Goal: Information Seeking & Learning: Learn about a topic

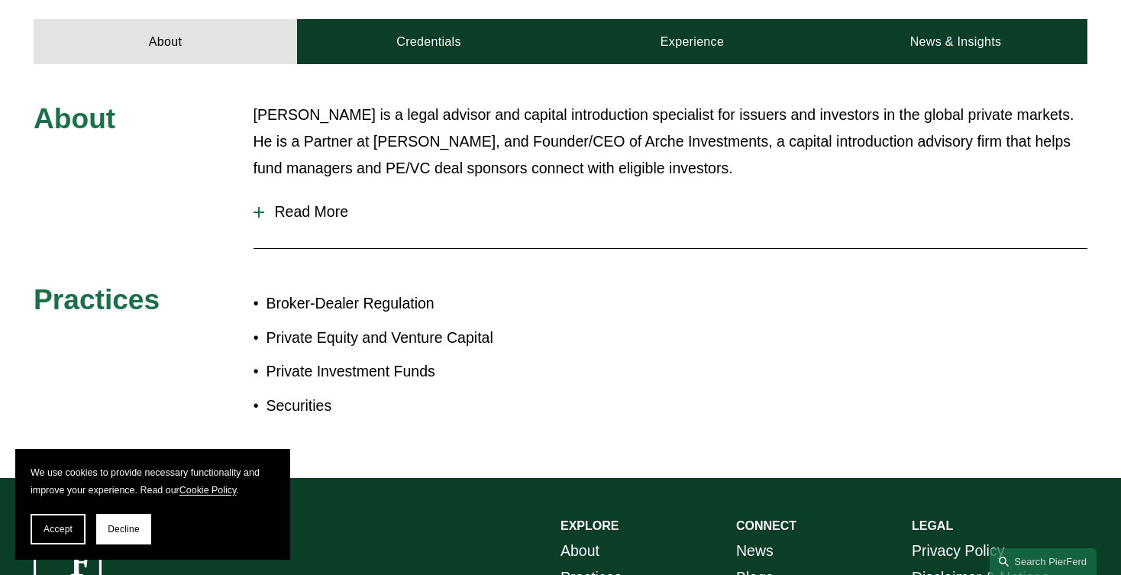
scroll to position [663, 0]
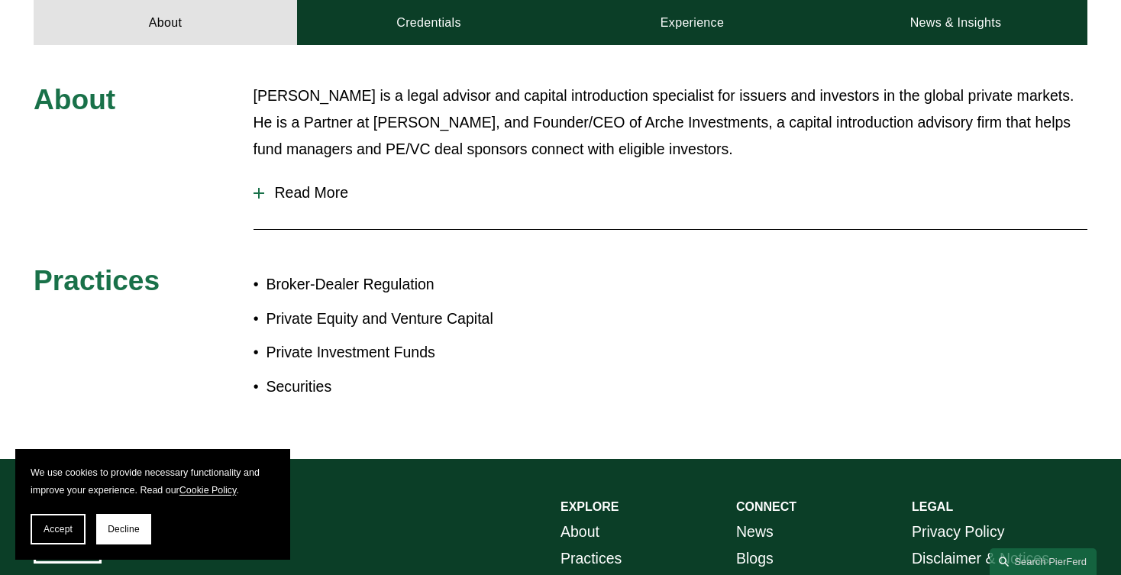
click at [310, 208] on button "Read More" at bounding box center [670, 193] width 834 height 40
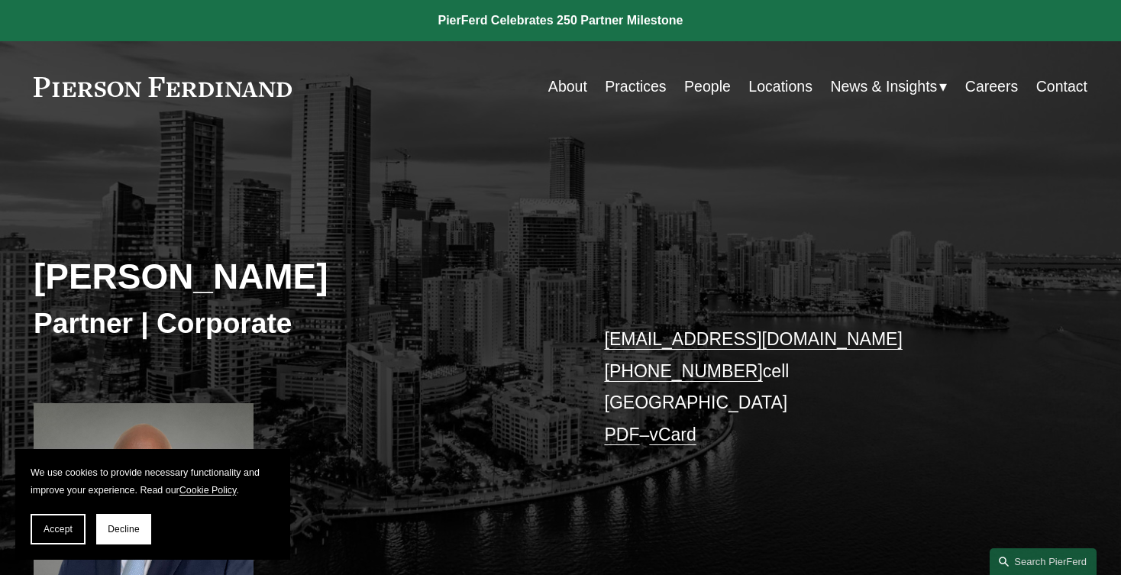
scroll to position [0, 0]
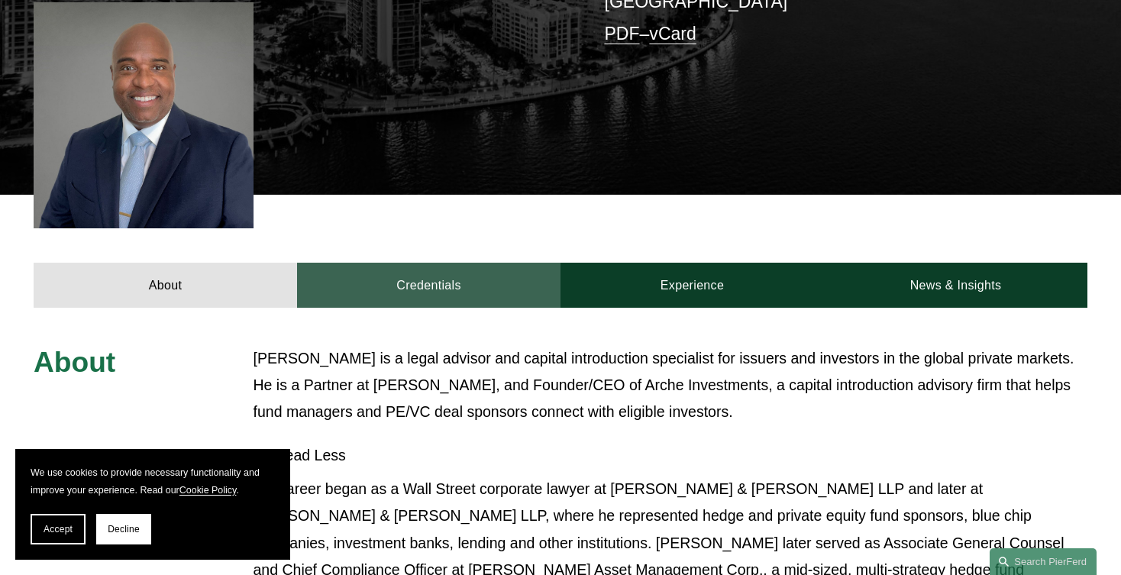
click at [480, 287] on link "Credentials" at bounding box center [428, 285] width 263 height 45
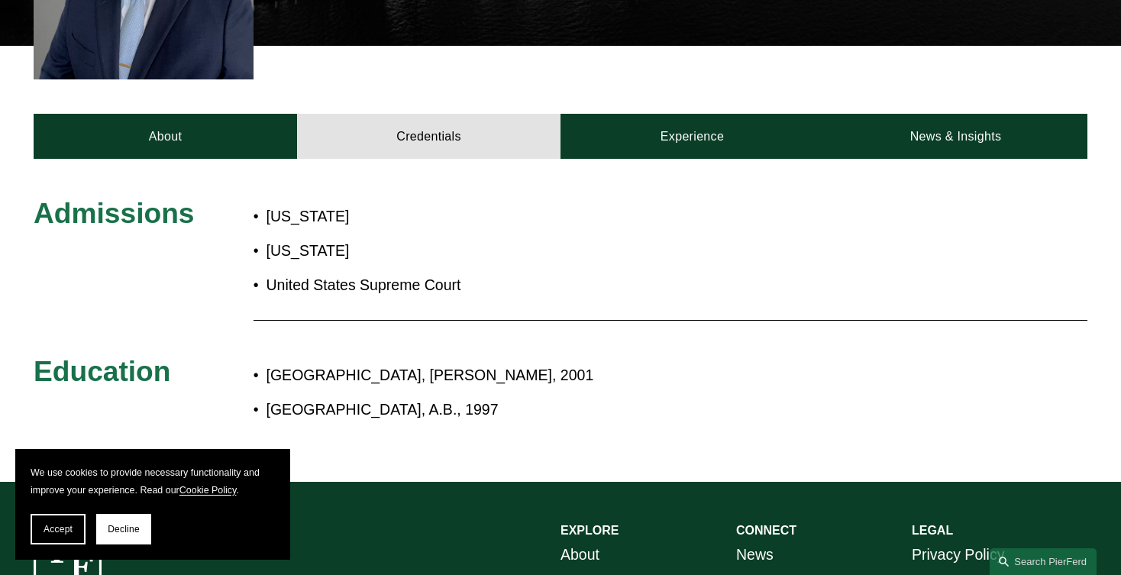
scroll to position [550, 0]
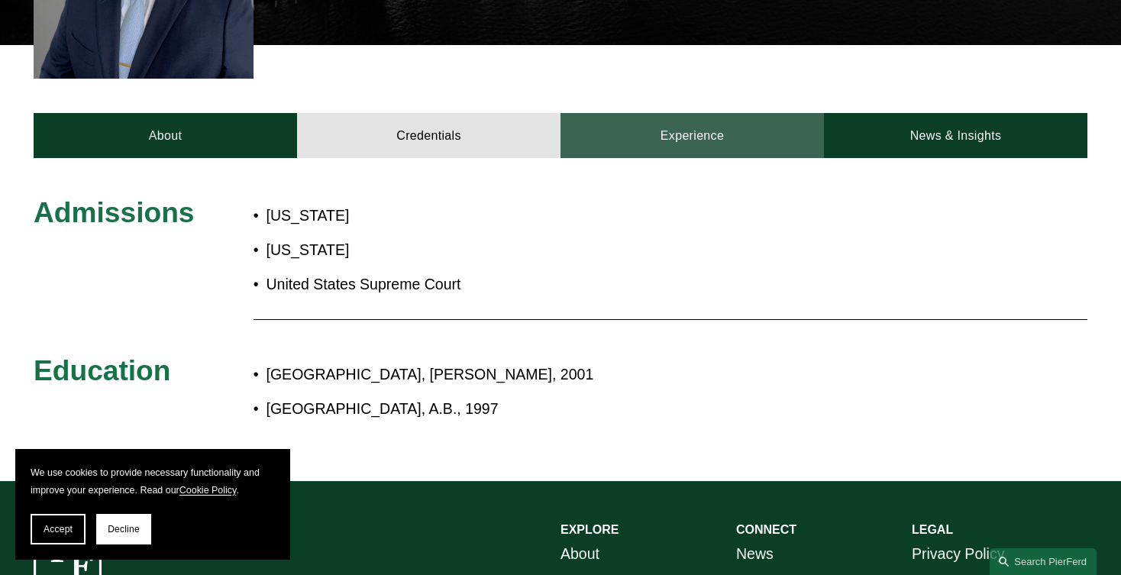
click at [718, 134] on link "Experience" at bounding box center [691, 135] width 263 height 45
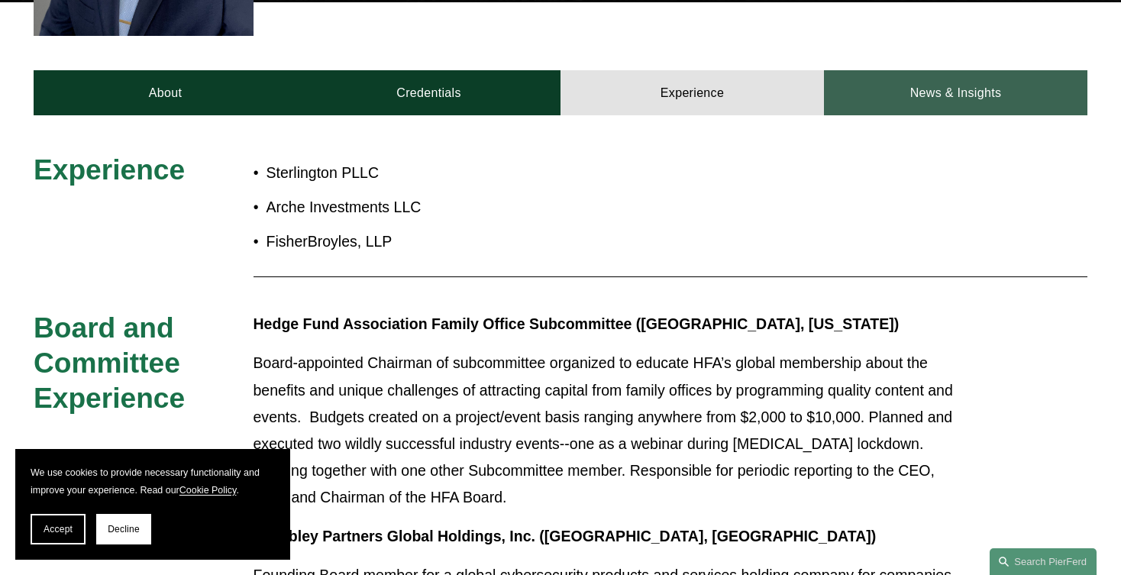
scroll to position [590, 0]
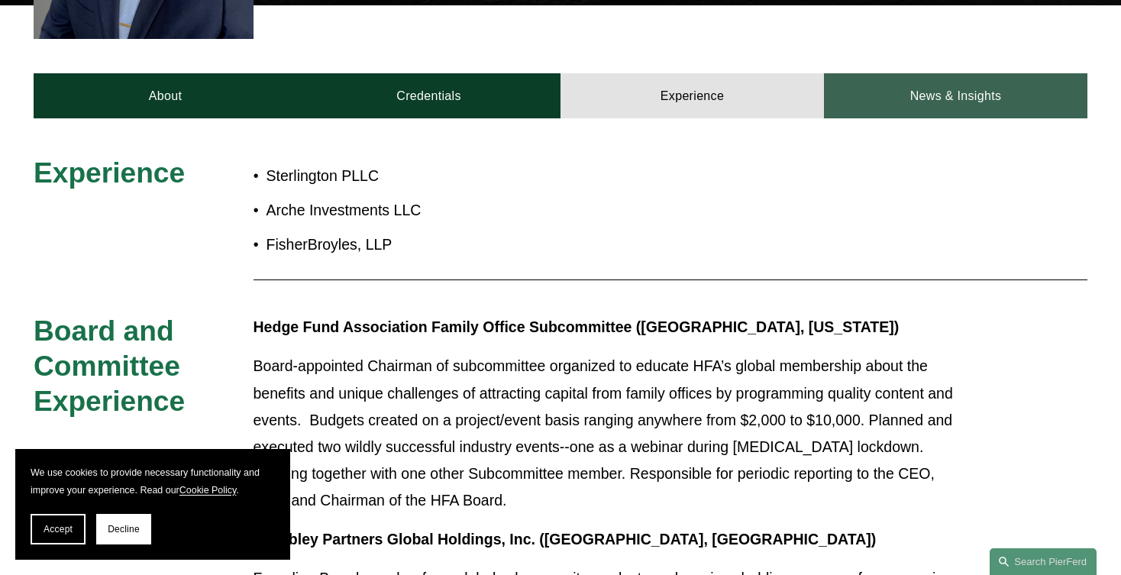
click at [921, 84] on link "News & Insights" at bounding box center [955, 95] width 263 height 45
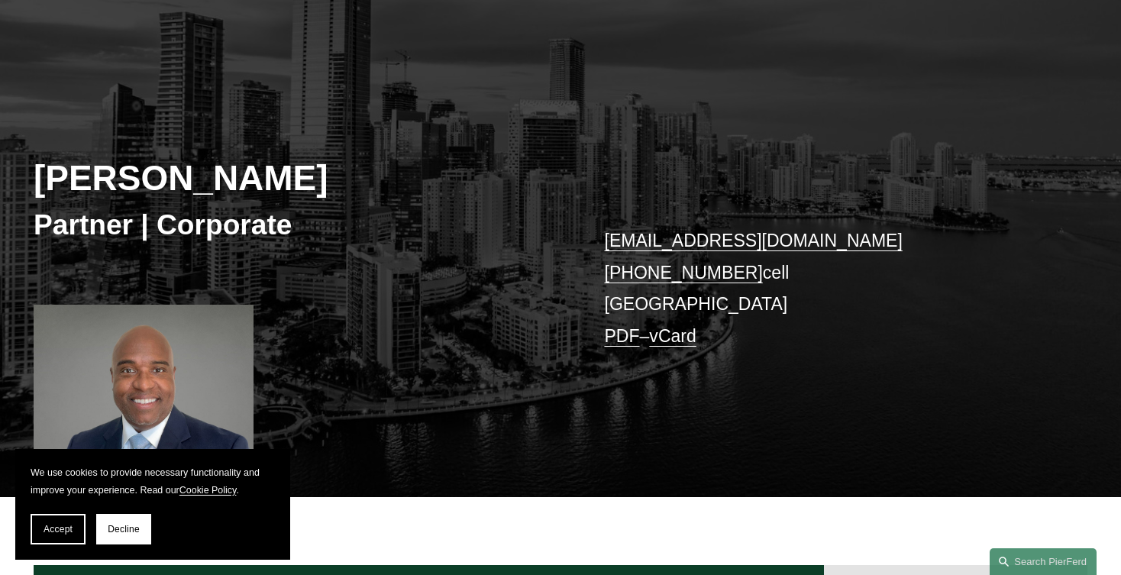
scroll to position [104, 0]
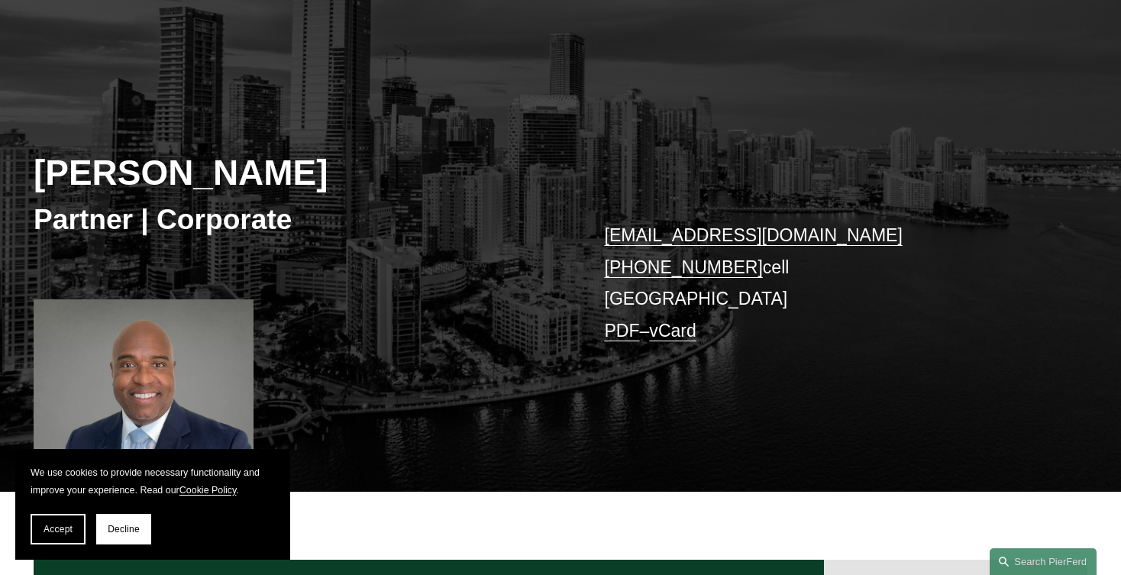
click at [204, 392] on div at bounding box center [143, 412] width 219 height 227
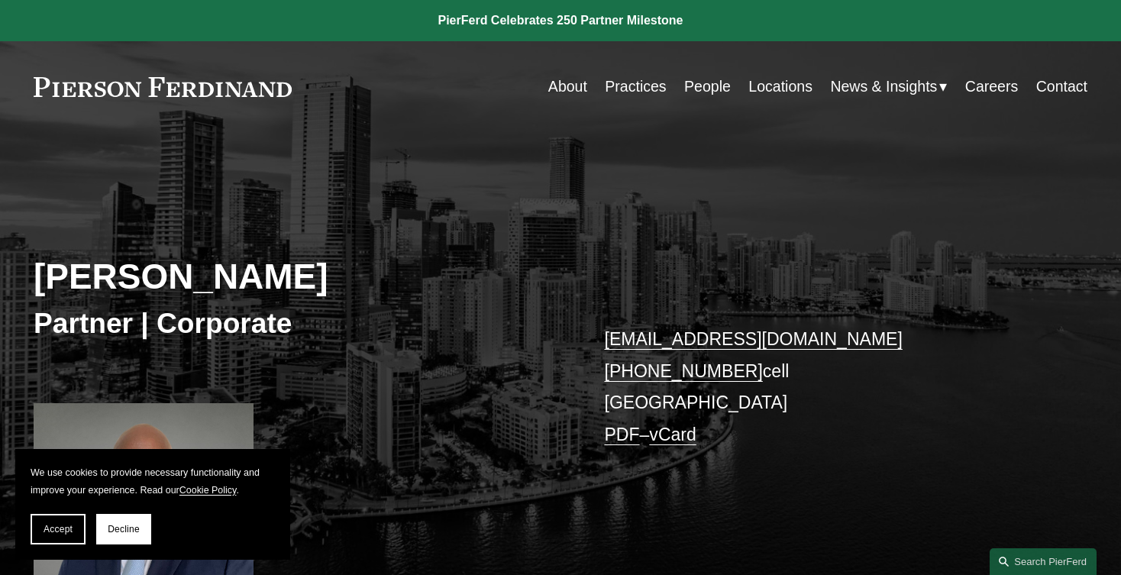
scroll to position [0, 0]
click at [988, 92] on link "Careers" at bounding box center [991, 87] width 53 height 30
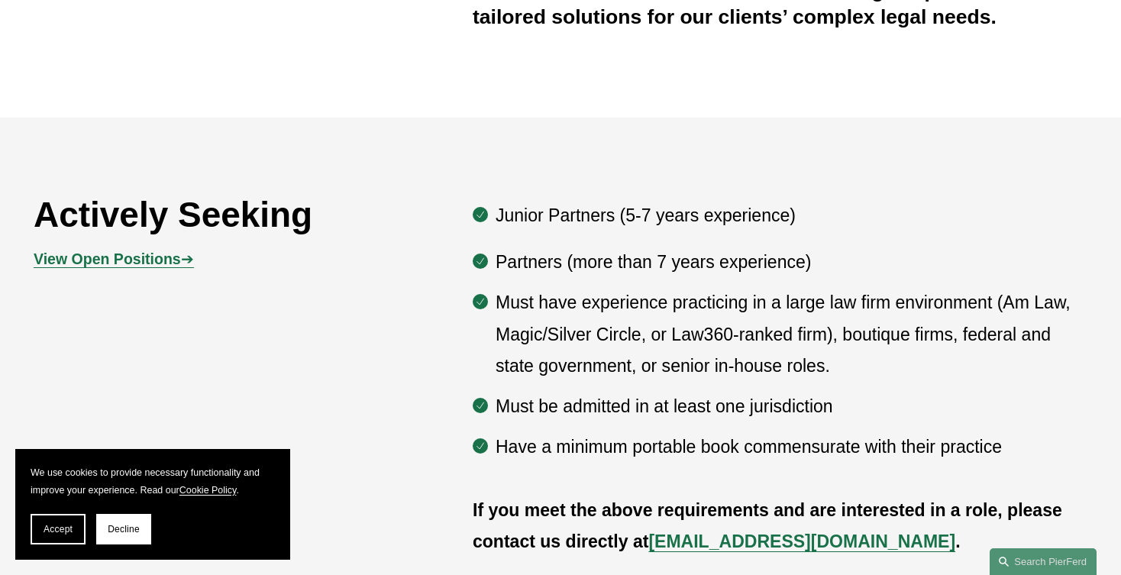
scroll to position [732, 0]
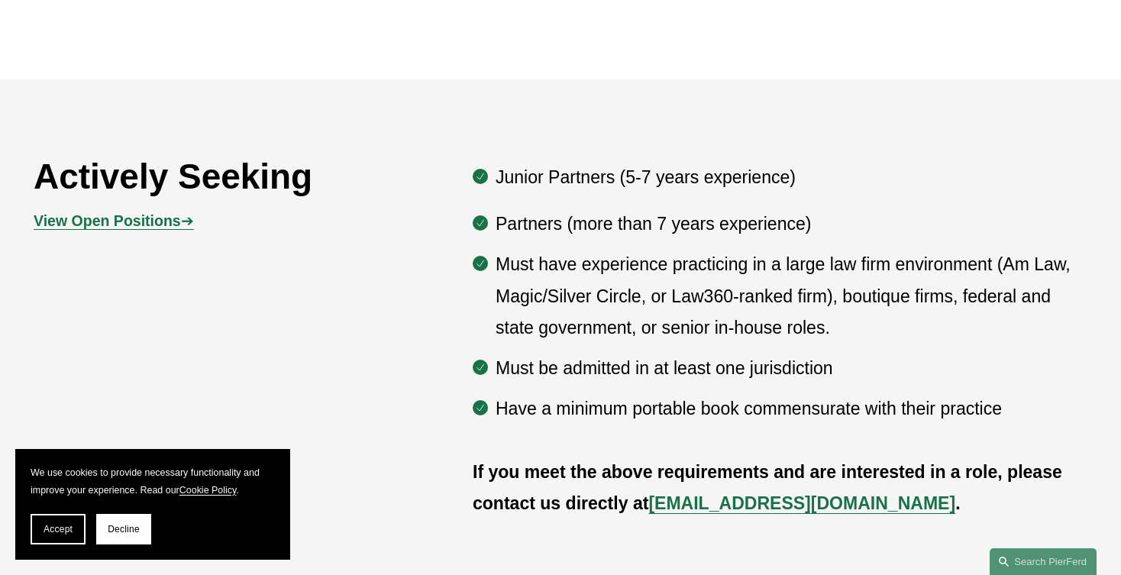
click at [121, 227] on strong "View Open Positions" at bounding box center [107, 220] width 147 height 17
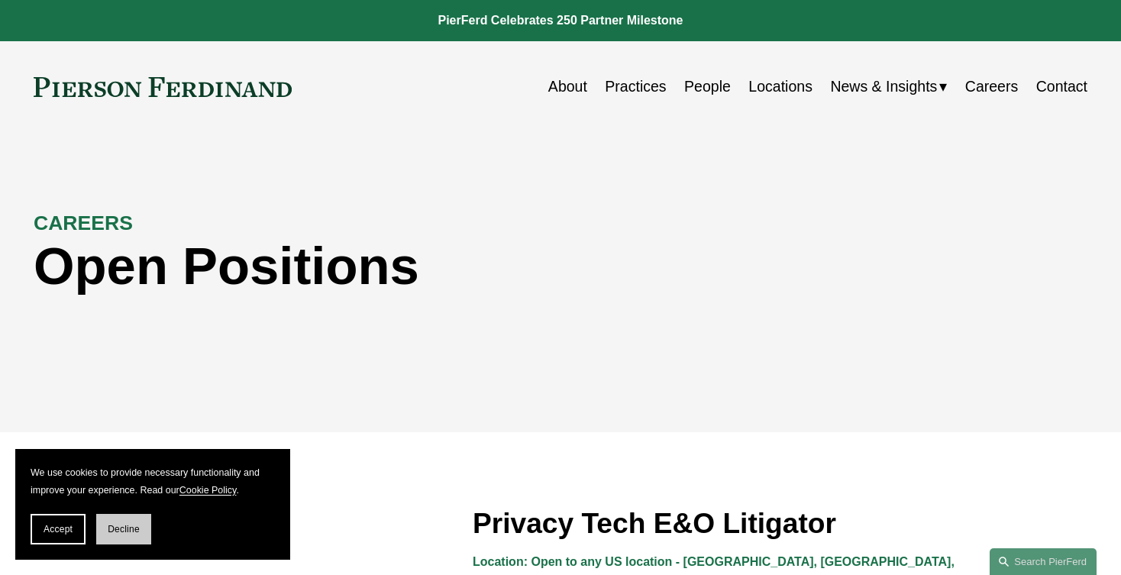
click at [137, 530] on span "Decline" at bounding box center [124, 529] width 32 height 11
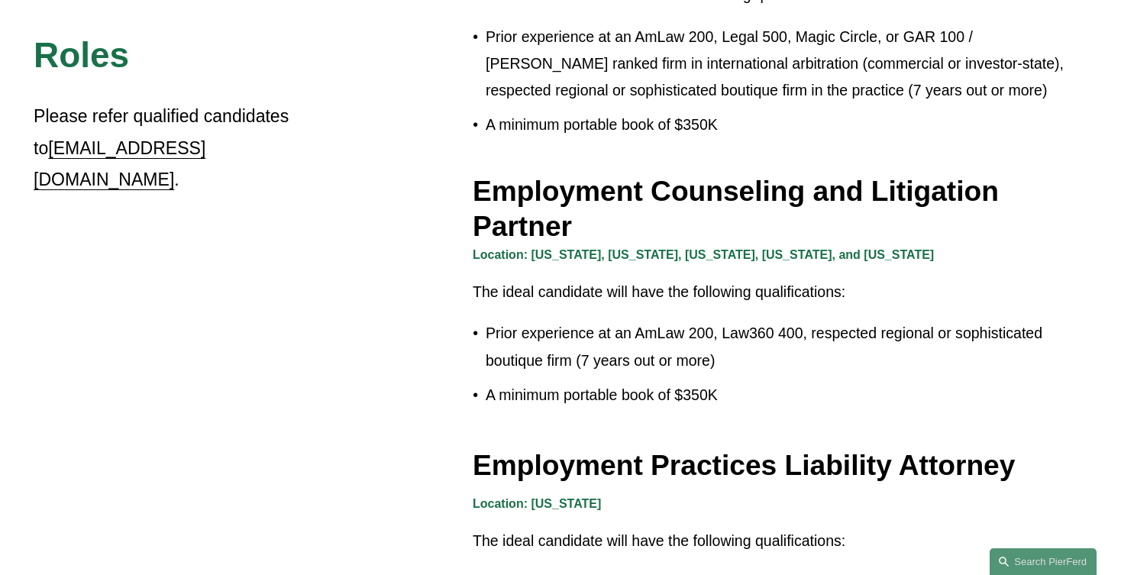
scroll to position [2078, 0]
